Goal: Transaction & Acquisition: Purchase product/service

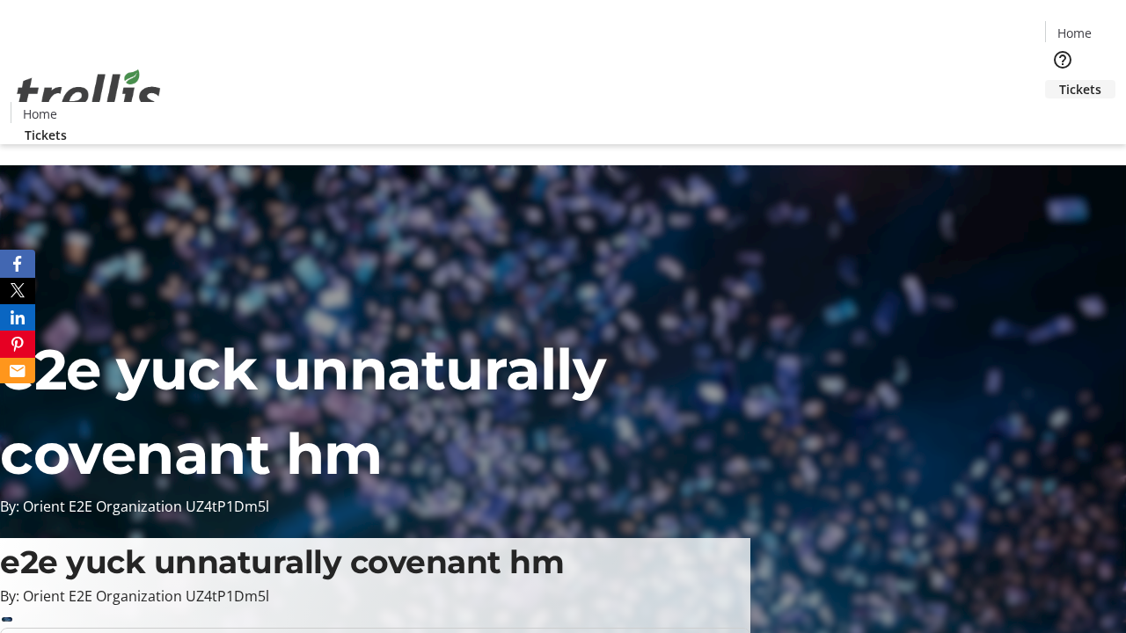
click at [1059, 80] on span "Tickets" at bounding box center [1080, 89] width 42 height 18
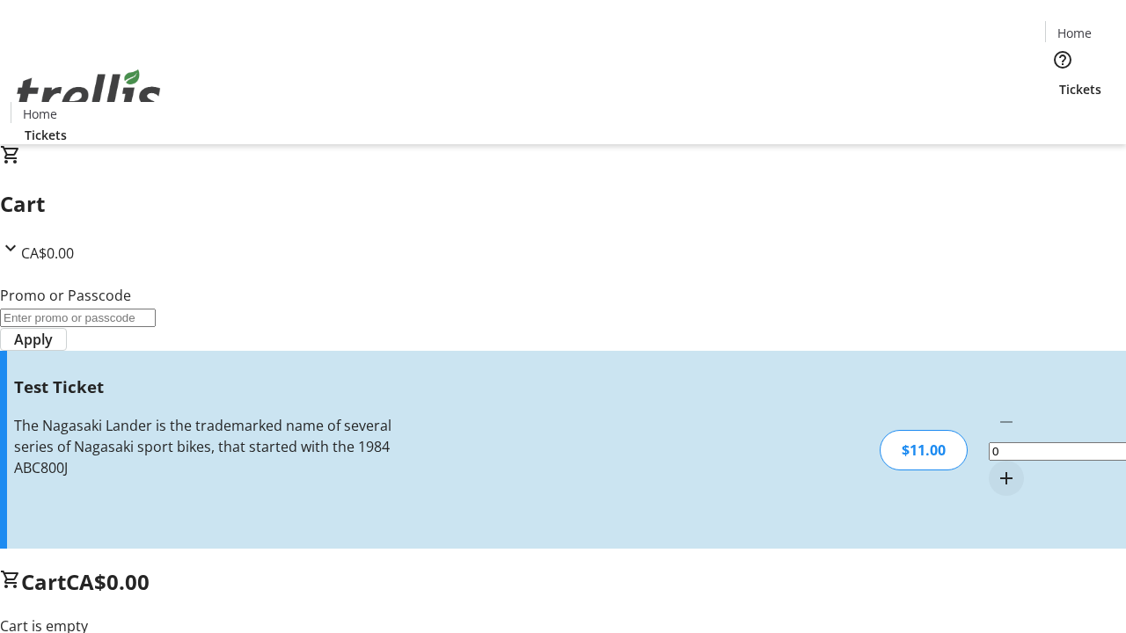
click at [996, 468] on mat-icon "Increment by one" at bounding box center [1006, 478] width 21 height 21
type input "1"
type input "UNLOCK"
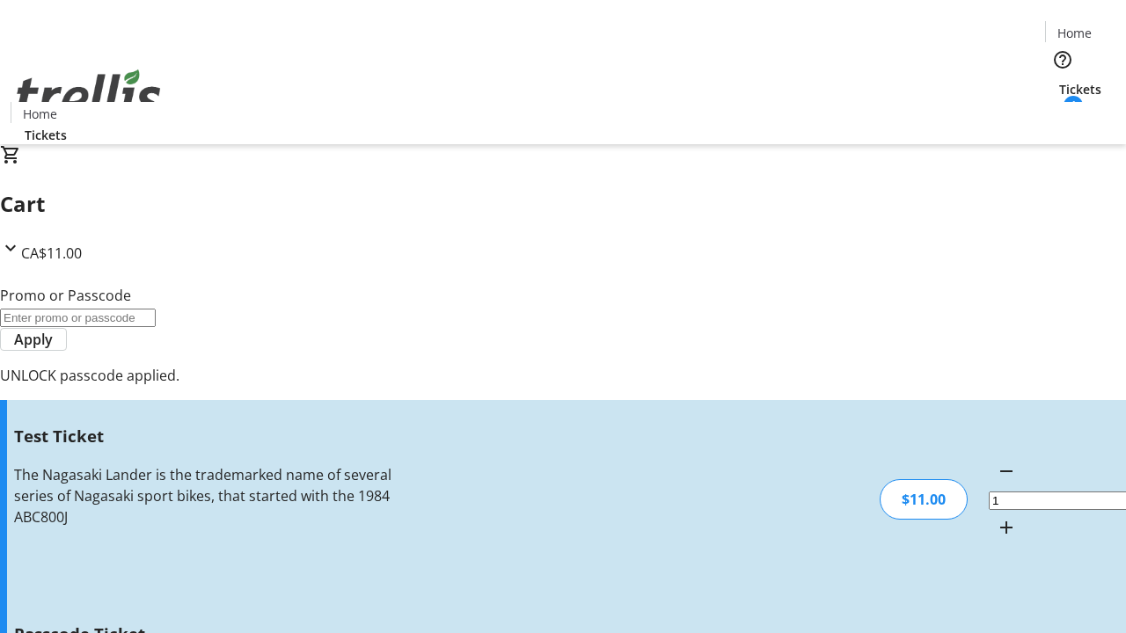
type input "5"
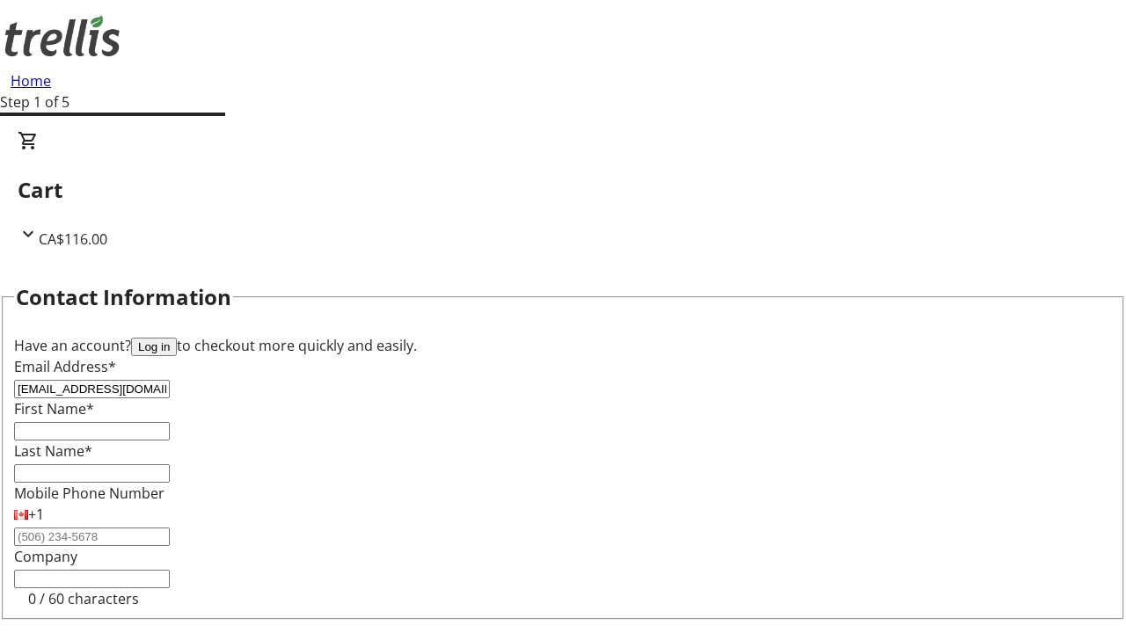
type input "[EMAIL_ADDRESS][DOMAIN_NAME]"
type input "Nya"
type input "[PERSON_NAME]"
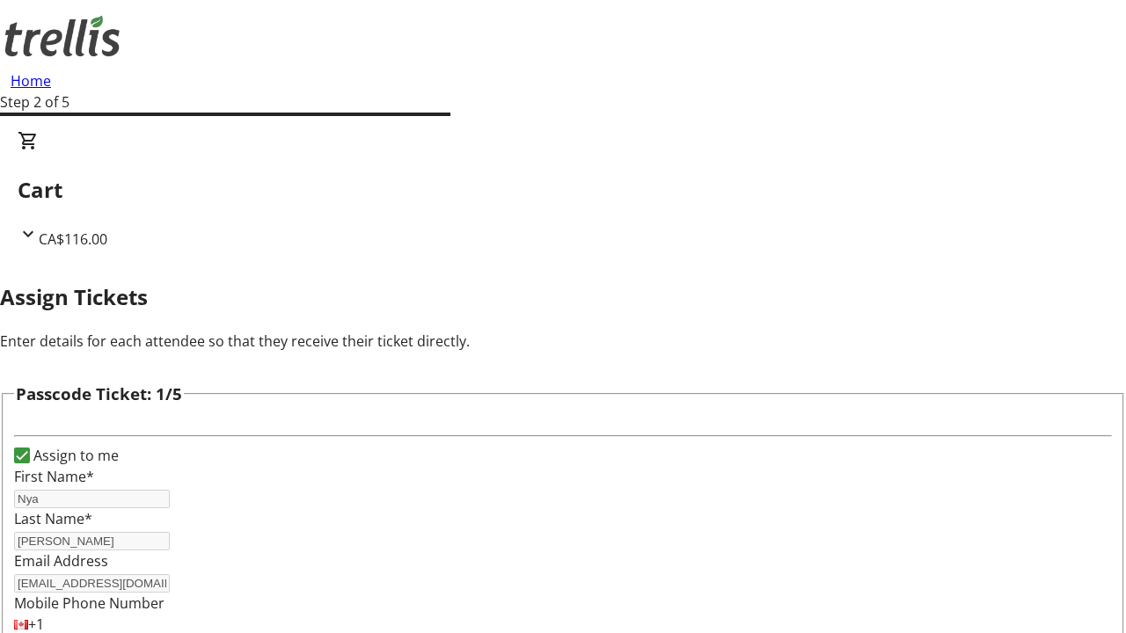
type input "[PERSON_NAME]"
type input "Jaylen"
type input "[PERSON_NAME]"
type input "Ryder"
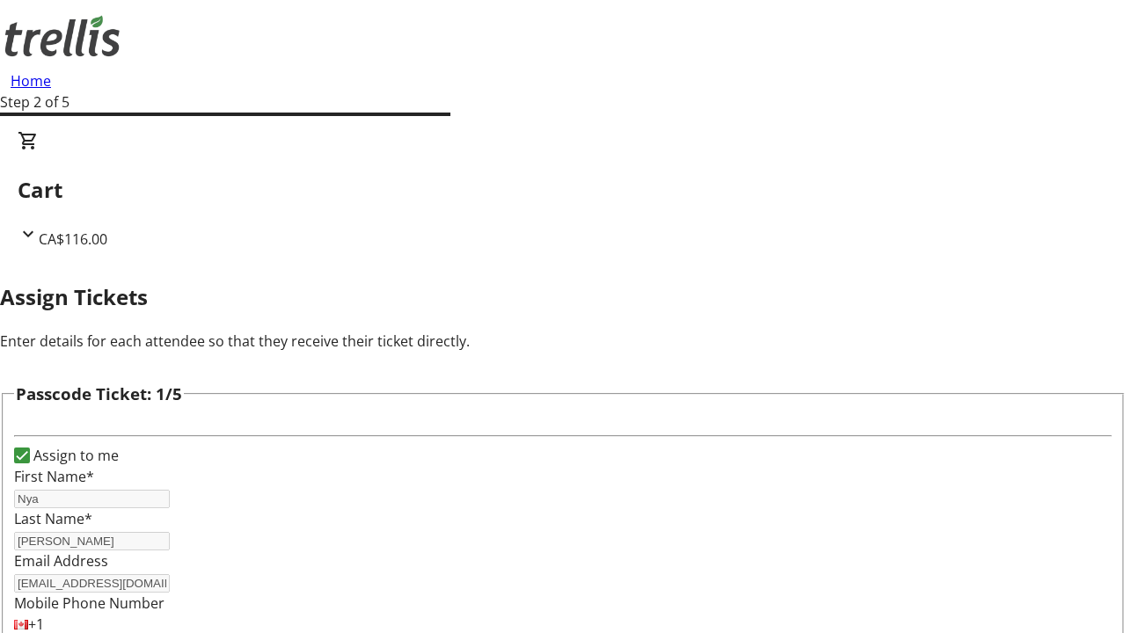
type input "[PERSON_NAME]"
checkbox input "true"
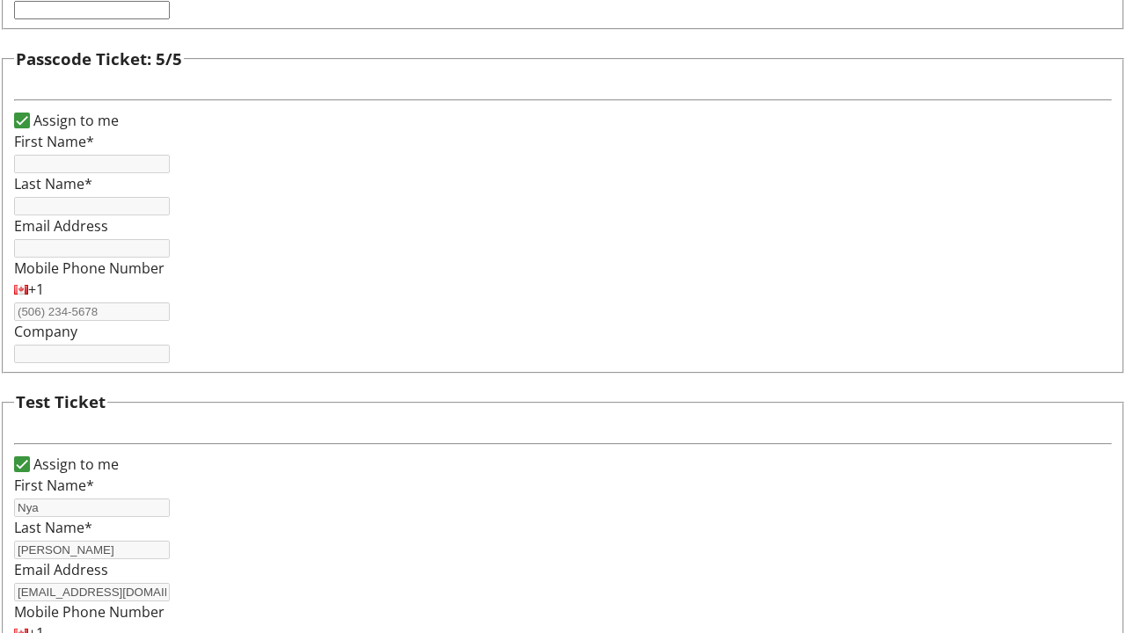
type input "Nya"
type input "[PERSON_NAME]"
type input "[EMAIL_ADDRESS][DOMAIN_NAME]"
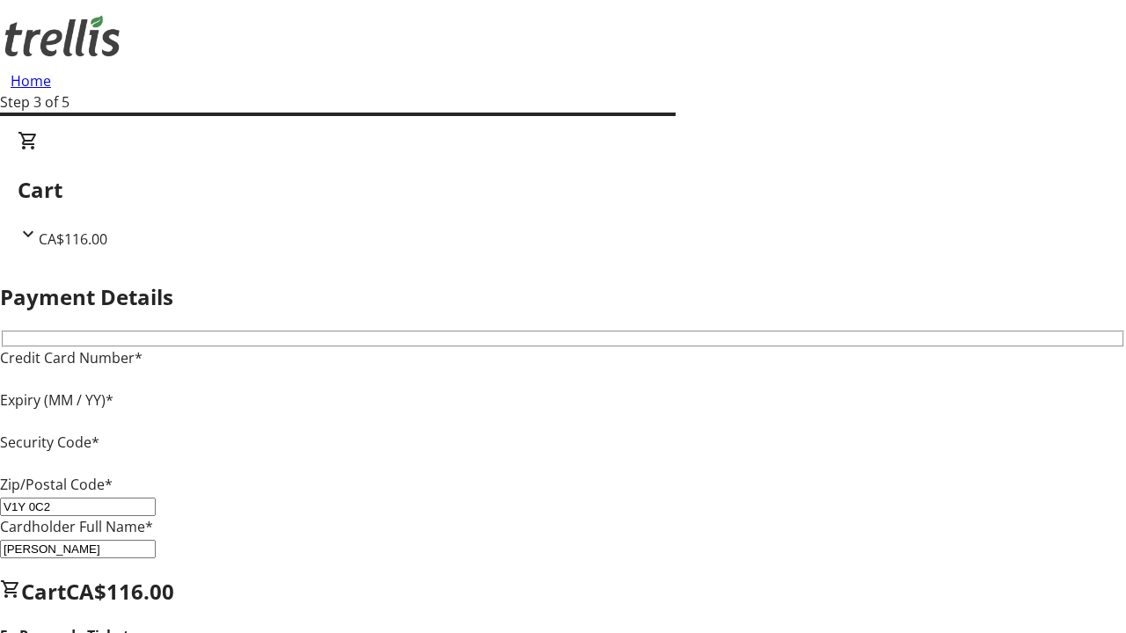
type input "V1Y 0C2"
